Goal: Task Accomplishment & Management: Complete application form

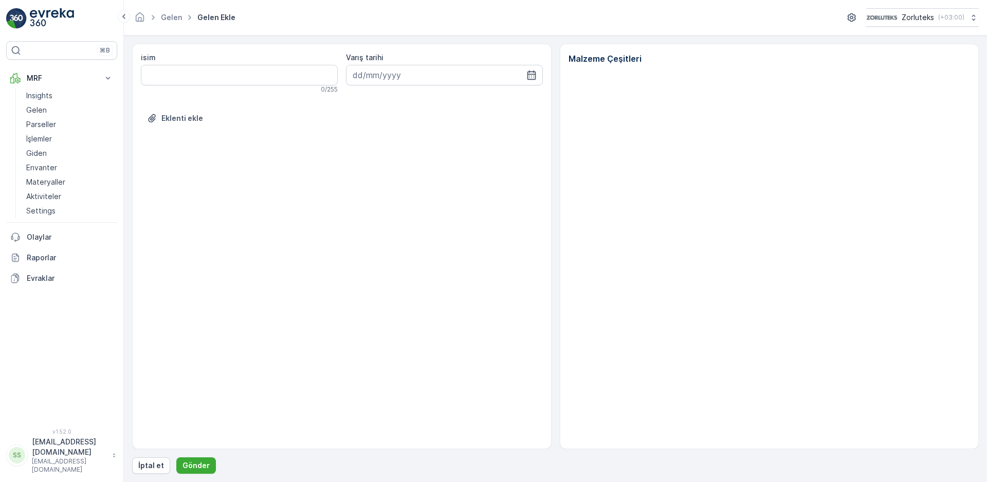
click at [776, 344] on div "Malzeme Çeşitleri" at bounding box center [770, 246] width 420 height 405
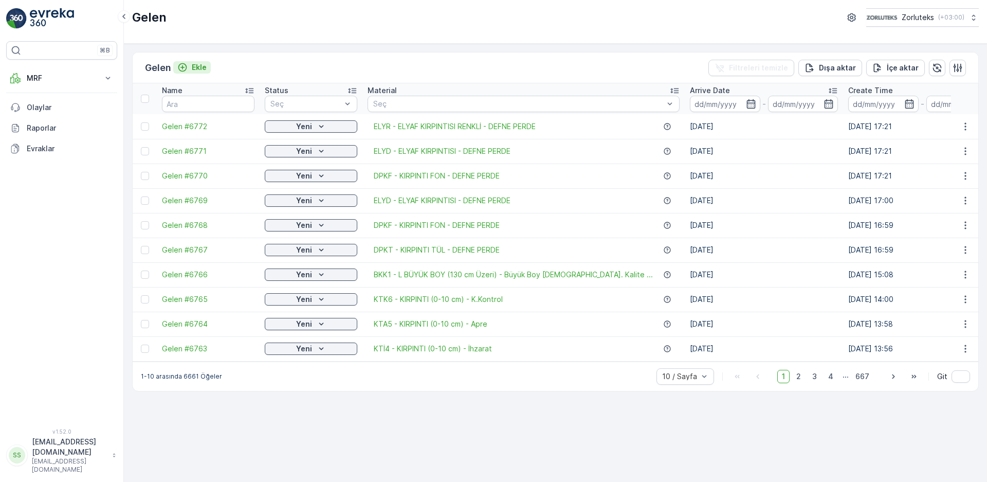
click at [193, 64] on div "Ekle" at bounding box center [191, 67] width 29 height 10
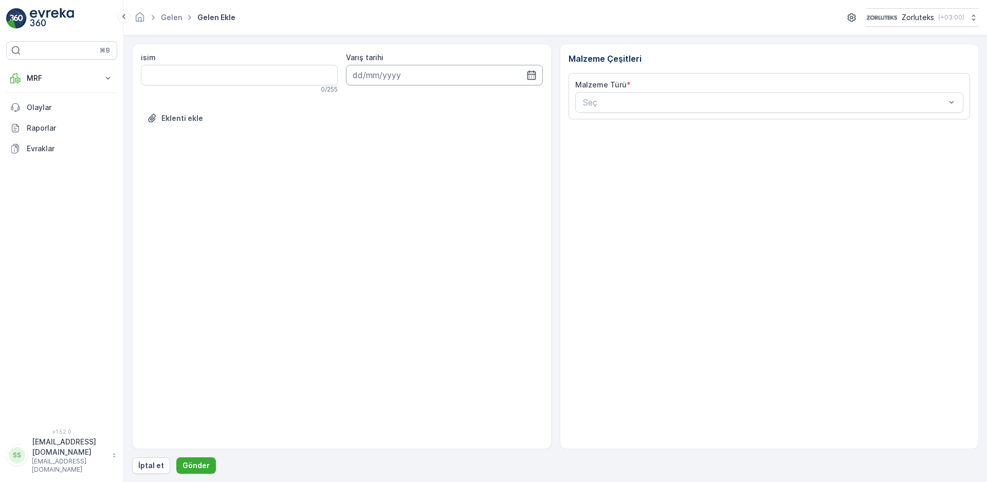
click at [434, 72] on input at bounding box center [444, 75] width 197 height 21
click at [394, 161] on div "8" at bounding box center [400, 161] width 16 height 16
type input "[DATE]"
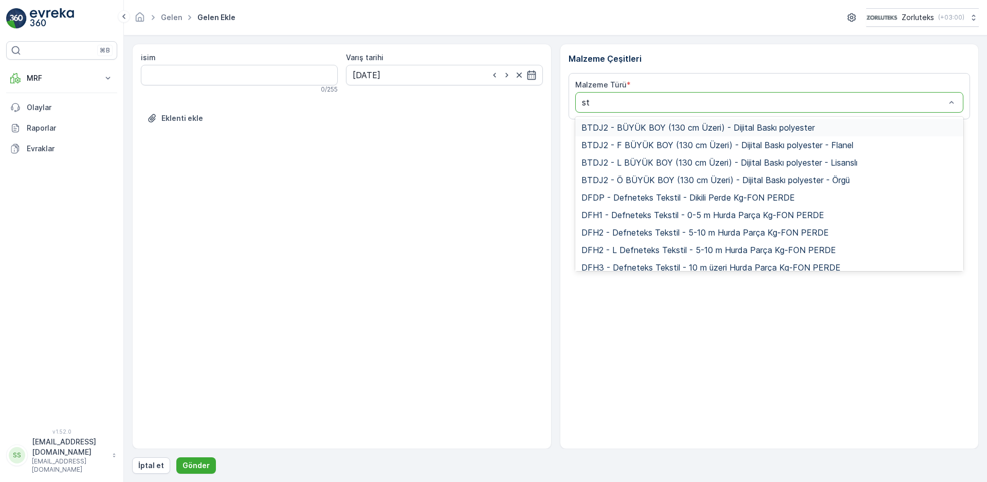
type input "sto"
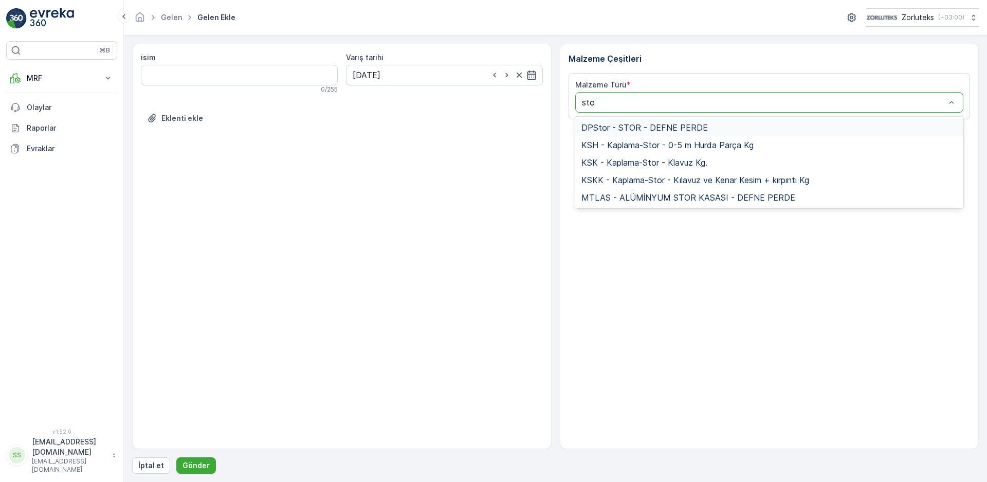
click at [666, 126] on span "DPStor - STOR - DEFNE PERDE" at bounding box center [645, 127] width 127 height 9
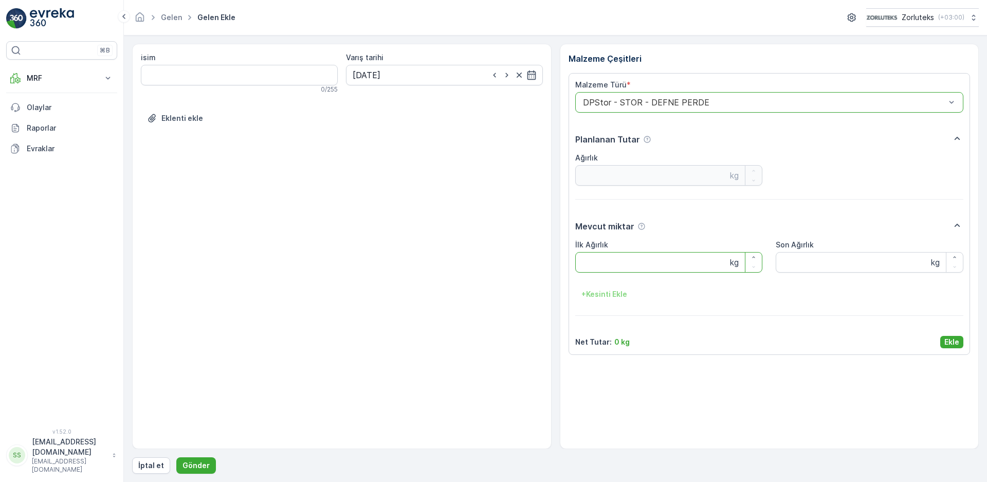
click at [642, 263] on Ağırlık "İlk Ağırlık" at bounding box center [669, 262] width 188 height 21
type Ağırlık "125"
click at [952, 345] on p "Ekle" at bounding box center [952, 342] width 15 height 10
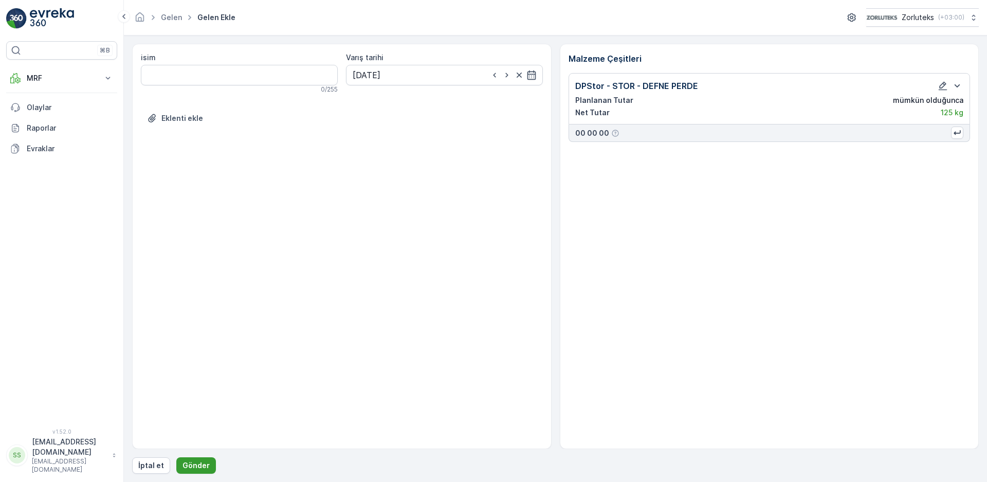
click at [190, 464] on p "Gönder" at bounding box center [196, 465] width 27 height 10
